Goal: Find specific page/section

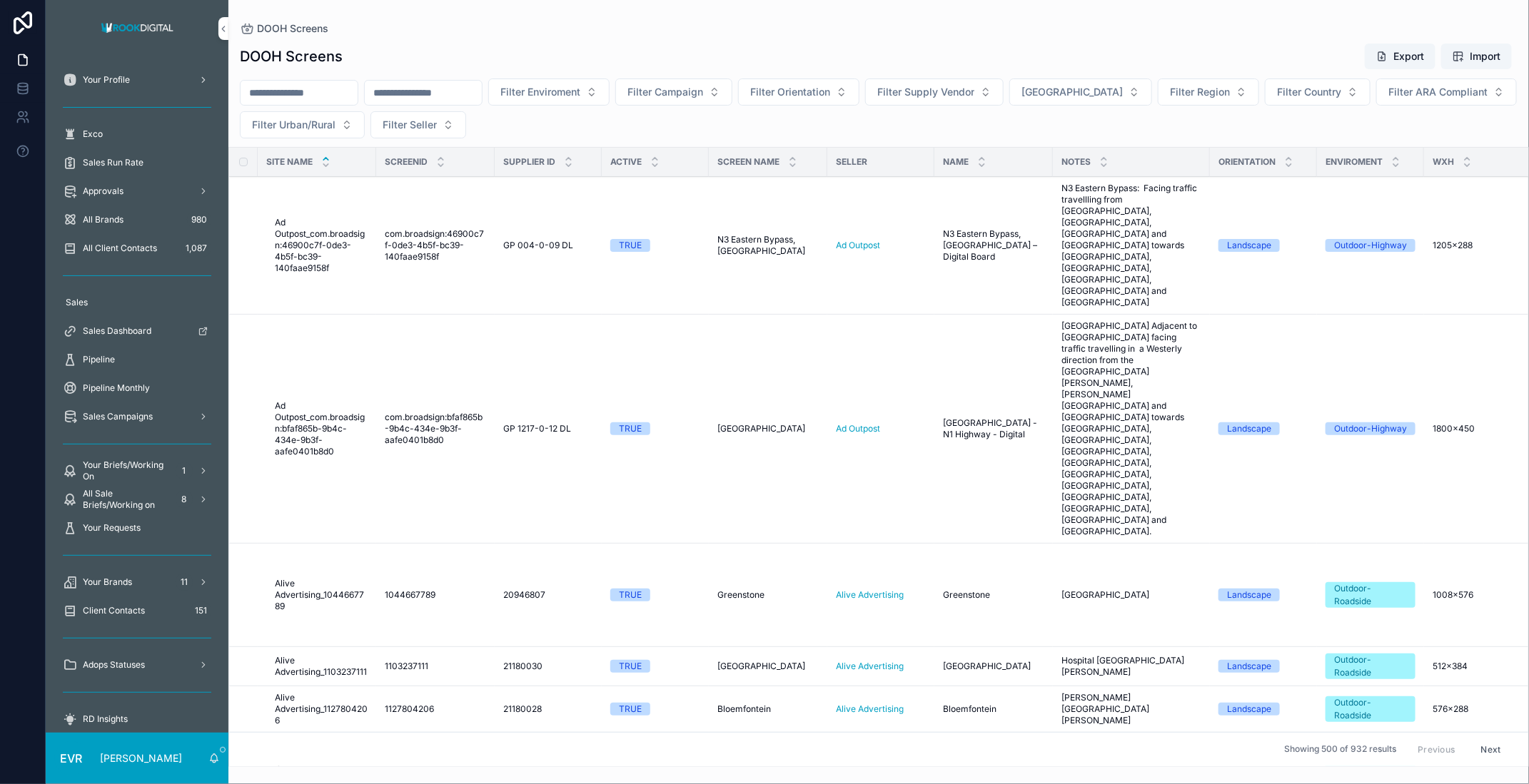
click at [121, 329] on span "Sales Dashboard" at bounding box center [117, 331] width 69 height 11
click at [135, 158] on span "Sales Run Rate" at bounding box center [113, 162] width 61 height 11
